Goal: Entertainment & Leisure: Consume media (video, audio)

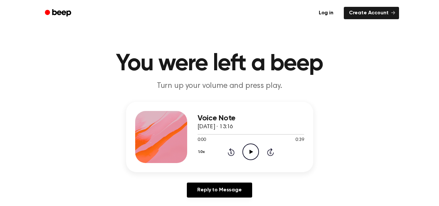
click at [251, 150] on icon "Play Audio" at bounding box center [250, 151] width 17 height 17
click at [246, 153] on icon "Pause Audio" at bounding box center [250, 151] width 17 height 17
click at [249, 151] on icon at bounding box center [251, 151] width 4 height 4
click at [253, 152] on icon at bounding box center [251, 151] width 4 height 4
click at [249, 146] on icon "Pause Audio" at bounding box center [250, 151] width 17 height 17
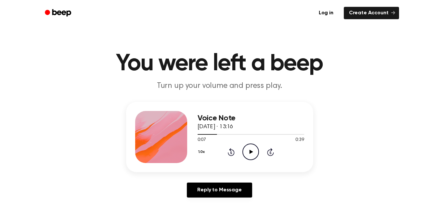
click at [253, 147] on icon "Play Audio" at bounding box center [250, 151] width 17 height 17
click at [246, 154] on icon "Pause Audio" at bounding box center [250, 151] width 17 height 17
click at [214, 131] on div at bounding box center [250, 133] width 106 height 5
click at [248, 153] on icon "Play Audio" at bounding box center [250, 151] width 17 height 17
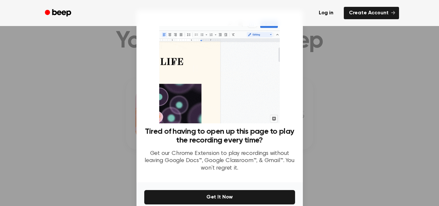
scroll to position [65, 0]
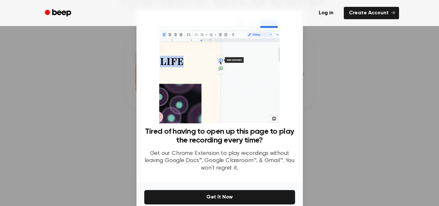
click at [322, 172] on div at bounding box center [219, 103] width 439 height 206
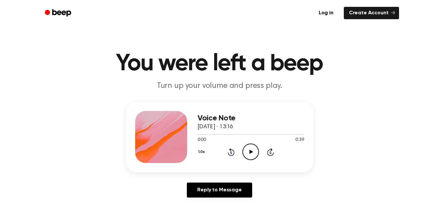
click at [250, 151] on icon at bounding box center [251, 151] width 4 height 4
click at [250, 148] on icon "Pause Audio" at bounding box center [250, 151] width 17 height 17
click at [249, 149] on icon "Play Audio" at bounding box center [250, 151] width 17 height 17
click at [249, 152] on icon at bounding box center [250, 151] width 3 height 4
click at [233, 150] on icon at bounding box center [231, 152] width 7 height 8
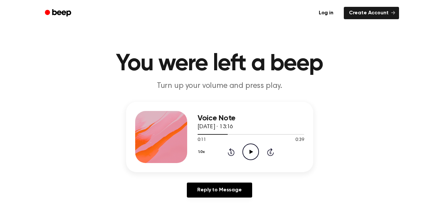
click at [247, 153] on icon "Play Audio" at bounding box center [250, 151] width 17 height 17
click at [251, 150] on icon "Pause Audio" at bounding box center [250, 151] width 17 height 17
click at [251, 151] on icon at bounding box center [251, 151] width 4 height 4
click at [250, 149] on icon "Pause Audio" at bounding box center [250, 151] width 17 height 17
click at [253, 152] on icon "Play Audio" at bounding box center [250, 151] width 17 height 17
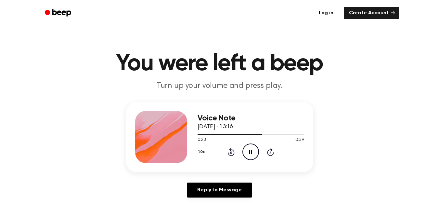
click at [253, 152] on icon "Pause Audio" at bounding box center [250, 151] width 17 height 17
click at [251, 154] on icon "Play Audio" at bounding box center [250, 151] width 17 height 17
click at [251, 151] on icon "Pause Audio" at bounding box center [250, 151] width 17 height 17
click at [251, 151] on icon at bounding box center [251, 151] width 4 height 4
click at [250, 151] on icon at bounding box center [250, 151] width 3 height 4
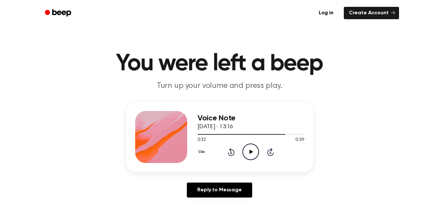
click at [248, 150] on icon "Play Audio" at bounding box center [250, 151] width 17 height 17
click at [249, 151] on icon at bounding box center [250, 151] width 3 height 4
click at [255, 153] on icon "Play Audio" at bounding box center [250, 151] width 17 height 17
